Goal: Task Accomplishment & Management: Manage account settings

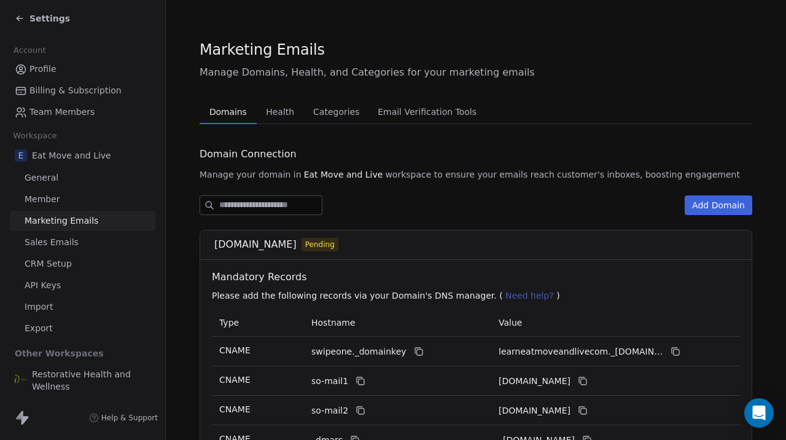
scroll to position [139, 0]
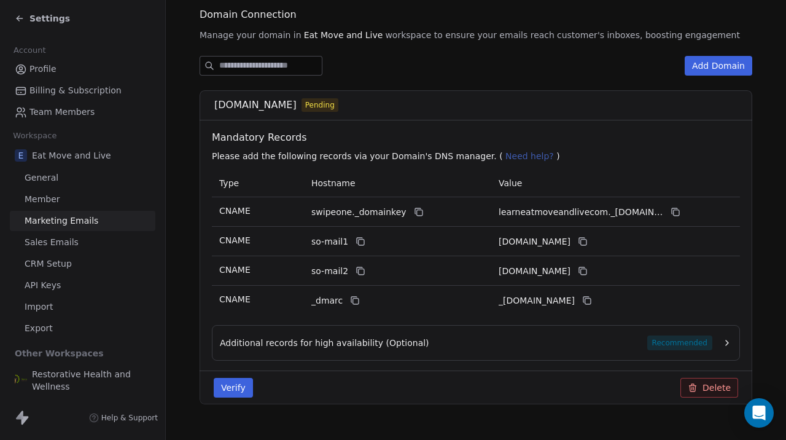
click at [237, 393] on button "Verify" at bounding box center [233, 388] width 39 height 20
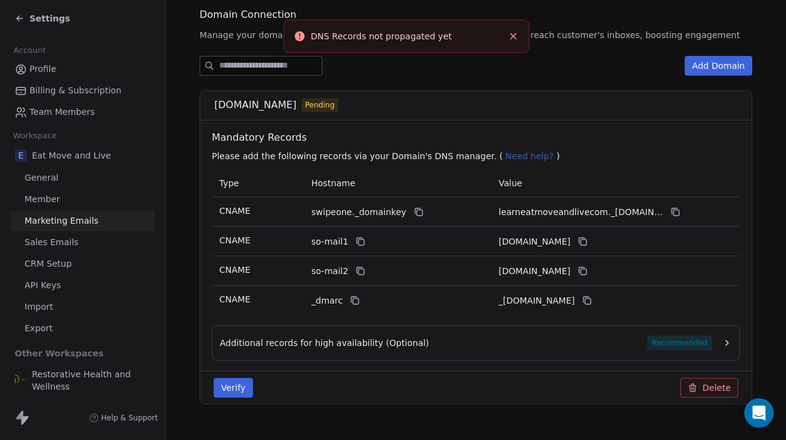
click at [340, 384] on div "Verify Delete" at bounding box center [475, 388] width 539 height 20
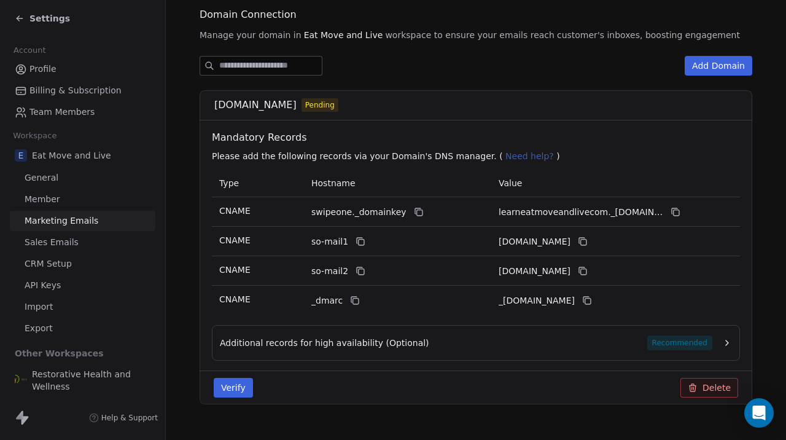
click at [228, 392] on button "Verify" at bounding box center [233, 388] width 39 height 20
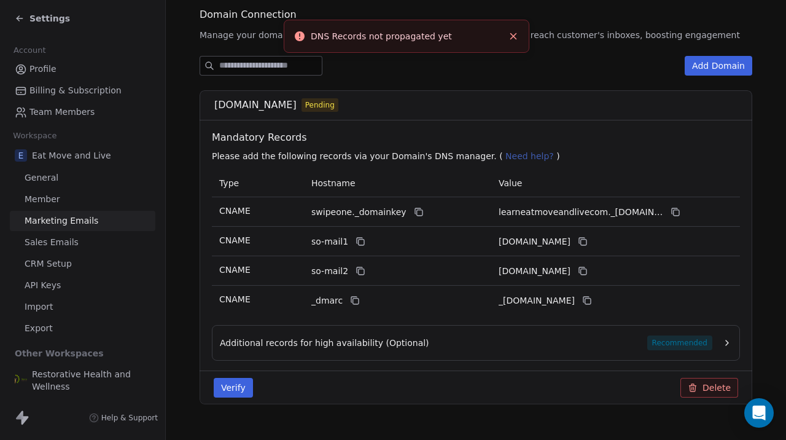
click at [313, 383] on div "Verify Delete" at bounding box center [475, 388] width 539 height 20
click at [490, 99] on div "[DOMAIN_NAME] Pending" at bounding box center [479, 105] width 531 height 15
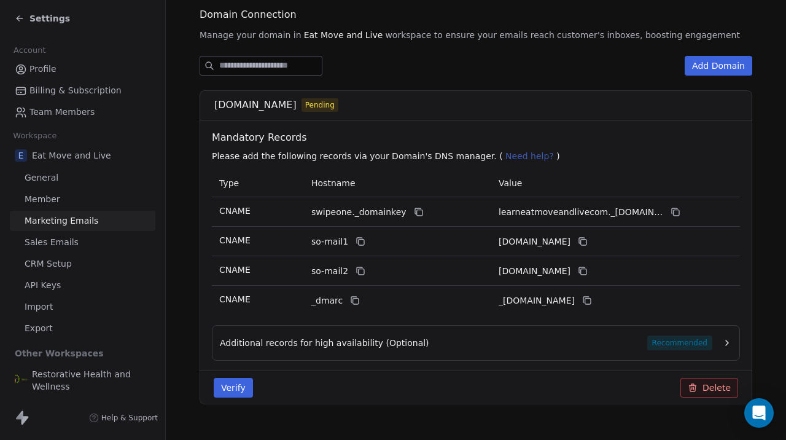
click at [336, 384] on div "Verify Delete" at bounding box center [475, 388] width 539 height 20
click at [509, 85] on div "Add Domain [DOMAIN_NAME] Pending Mandatory Records Please add the following rec…" at bounding box center [476, 240] width 553 height 368
click at [759, 416] on icon "Open Intercom Messenger" at bounding box center [759, 413] width 16 height 16
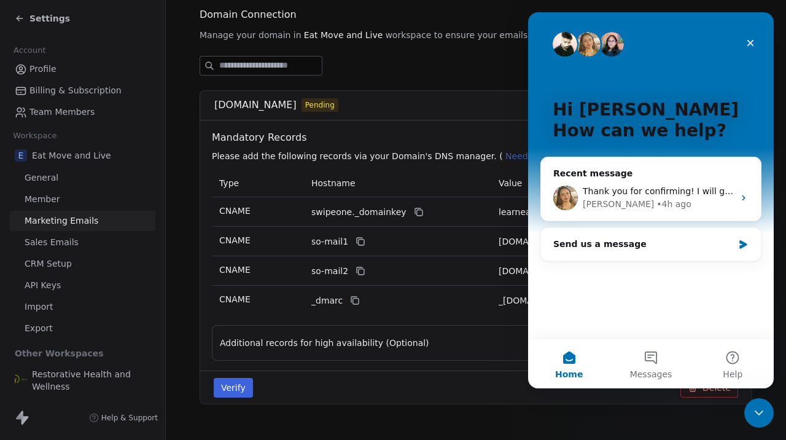
scroll to position [0, 0]
click at [677, 200] on div "[PERSON_NAME] • 4h ago" at bounding box center [658, 204] width 151 height 13
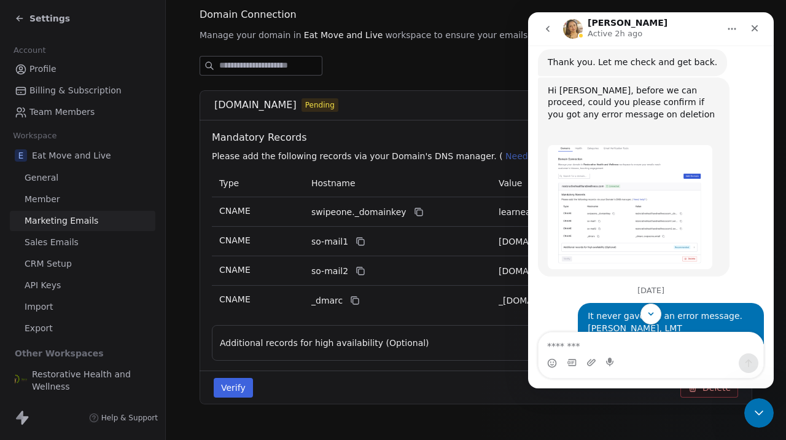
scroll to position [774, 0]
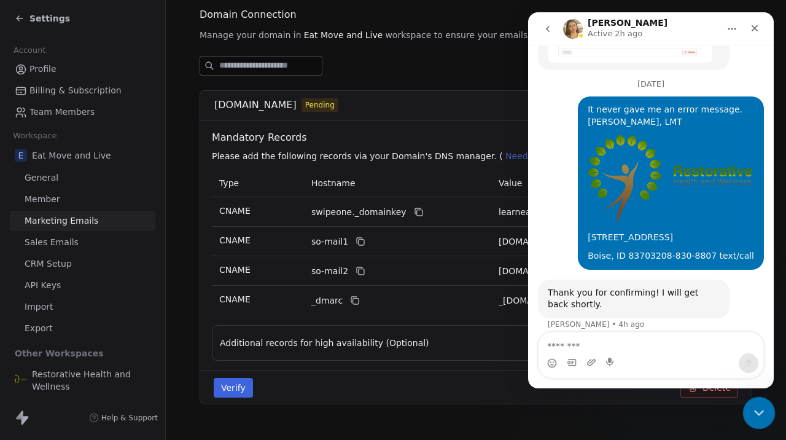
click at [750, 409] on icon "Close Intercom Messenger" at bounding box center [757, 410] width 15 height 15
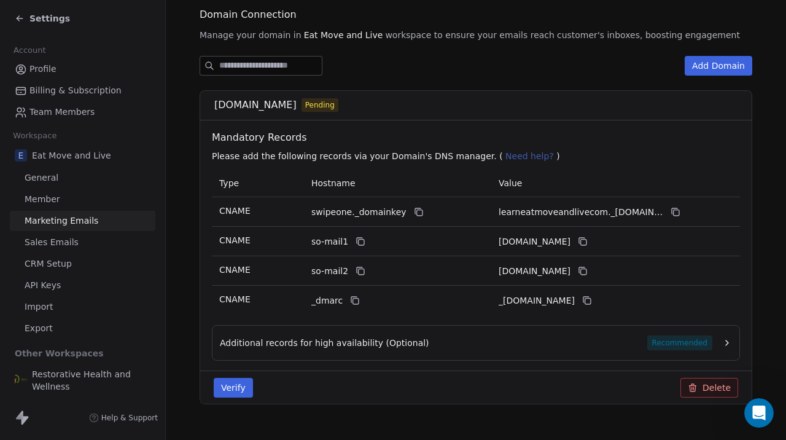
click at [749, 259] on div "[DOMAIN_NAME] Pending Mandatory Records Please add the following records via yo…" at bounding box center [476, 247] width 553 height 314
click at [235, 392] on button "Verify" at bounding box center [233, 388] width 39 height 20
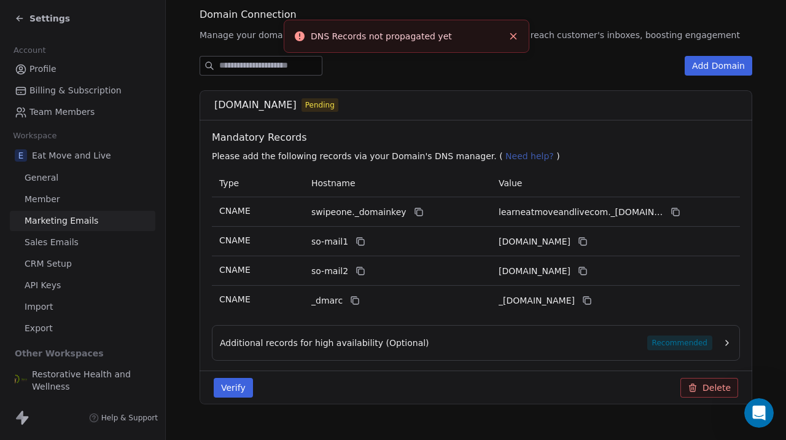
click at [452, 106] on div "[DOMAIN_NAME] Pending" at bounding box center [479, 105] width 531 height 15
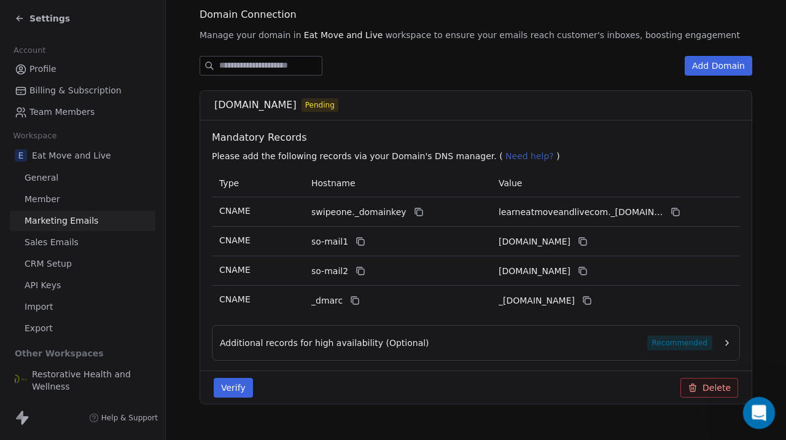
click at [757, 413] on icon "Open Intercom Messenger" at bounding box center [757, 411] width 9 height 10
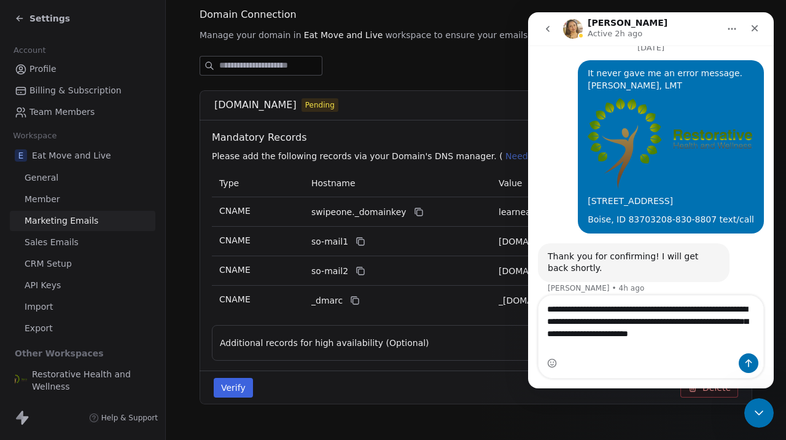
scroll to position [811, 0]
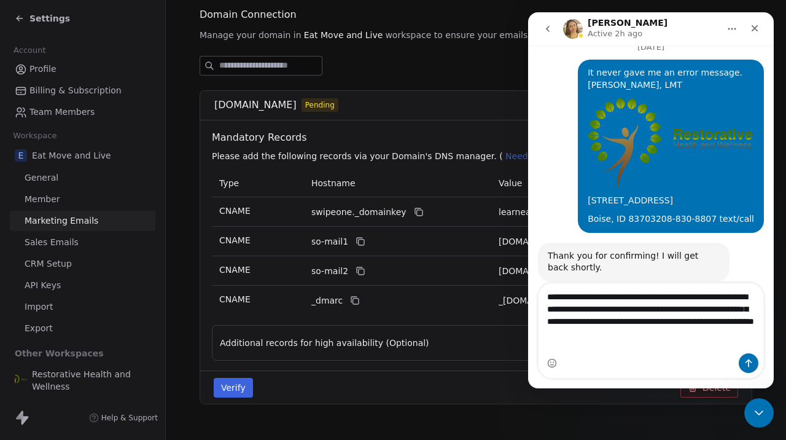
type textarea "**********"
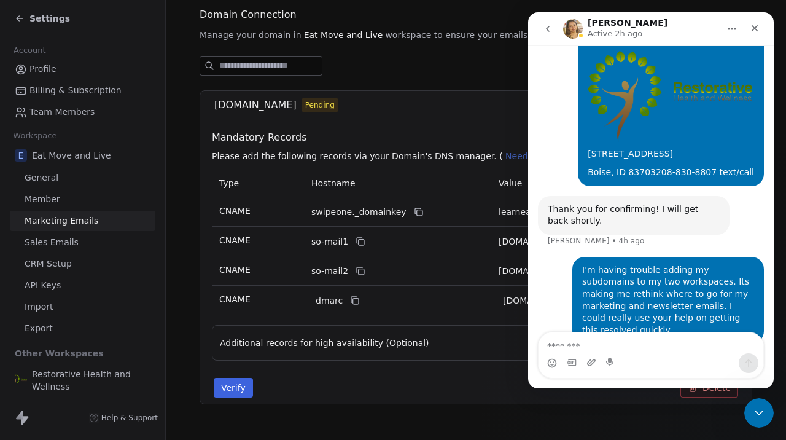
scroll to position [859, 0]
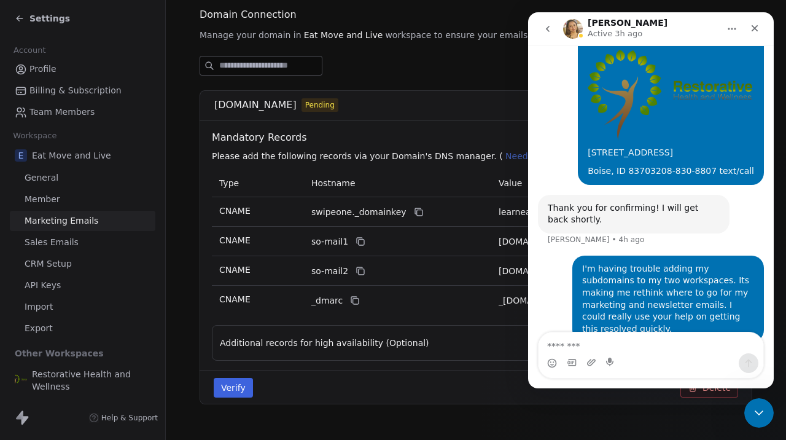
click at [61, 244] on span "Sales Emails" at bounding box center [52, 242] width 54 height 13
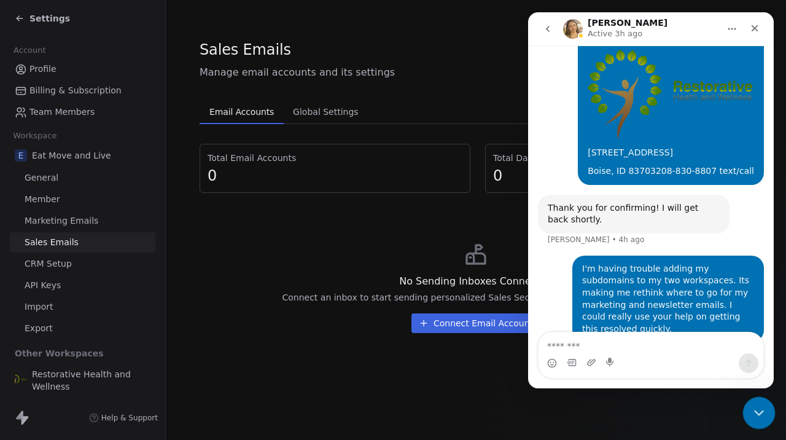
click at [756, 413] on icon "Close Intercom Messenger" at bounding box center [757, 410] width 15 height 15
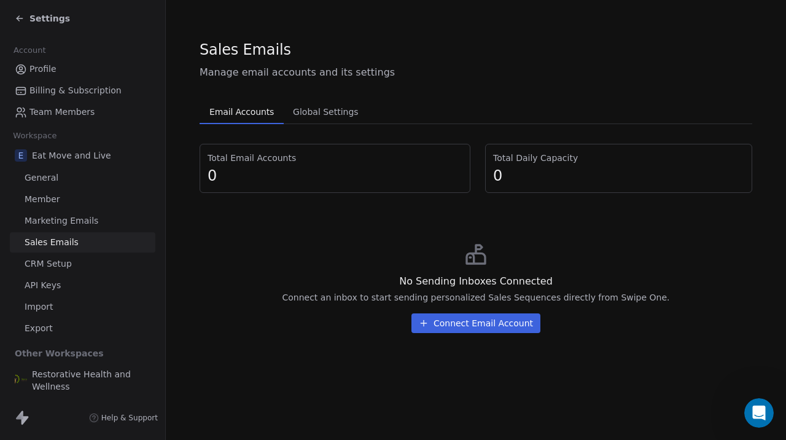
click at [327, 116] on span "Global Settings" at bounding box center [326, 111] width 76 height 17
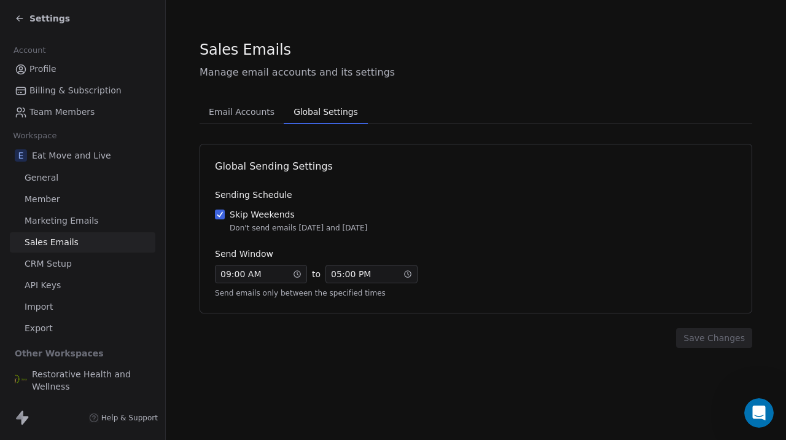
click at [248, 113] on span "Email Accounts" at bounding box center [242, 111] width 76 height 17
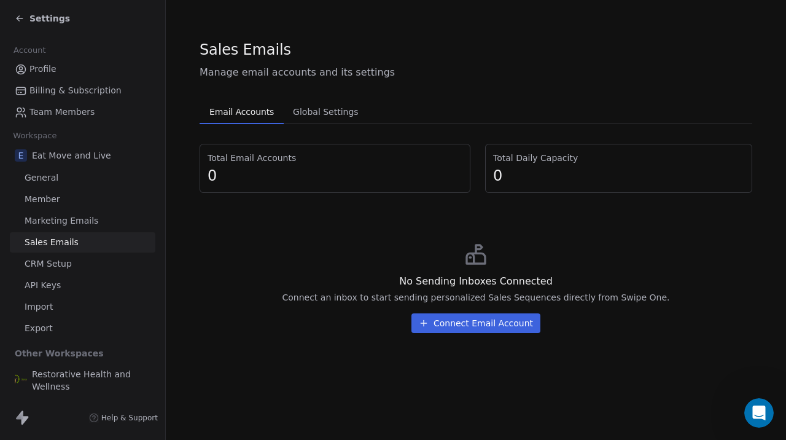
click at [189, 205] on section "Sales Emails Manage email accounts and its settings Email Accounts Email Accoun…" at bounding box center [476, 191] width 620 height 382
click at [171, 23] on section "Sales Emails Manage email accounts and its settings Email Accounts Email Accoun…" at bounding box center [476, 191] width 620 height 382
